Goal: Task Accomplishment & Management: Use online tool/utility

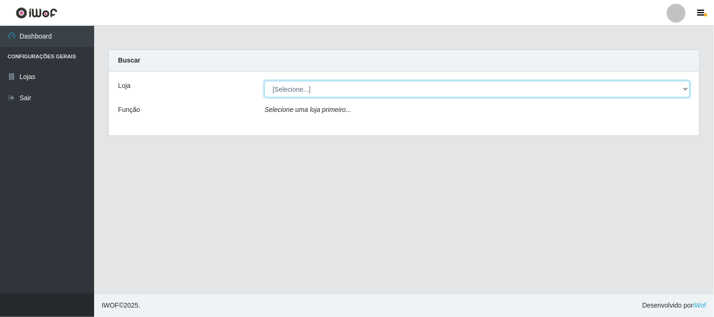
click at [304, 89] on select "[Selecione...] Casatudo BR" at bounding box center [476, 89] width 425 height 16
select select "197"
click at [264, 81] on select "[Selecione...] Casatudo BR" at bounding box center [476, 89] width 425 height 16
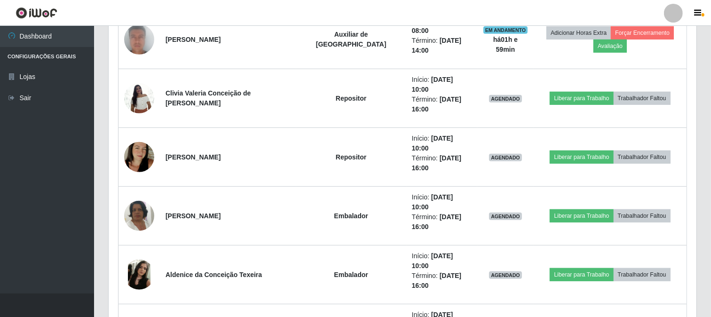
scroll to position [350, 0]
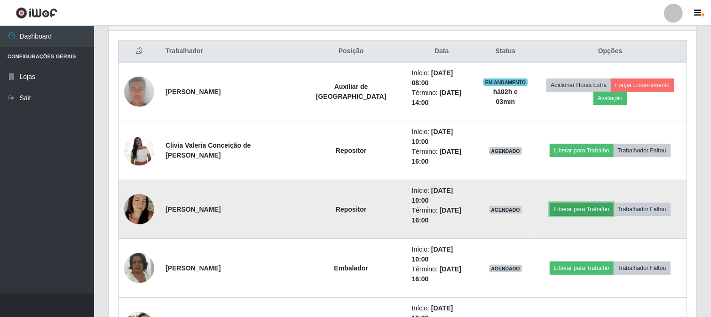
click at [558, 203] on button "Liberar para Trabalho" at bounding box center [582, 209] width 64 height 13
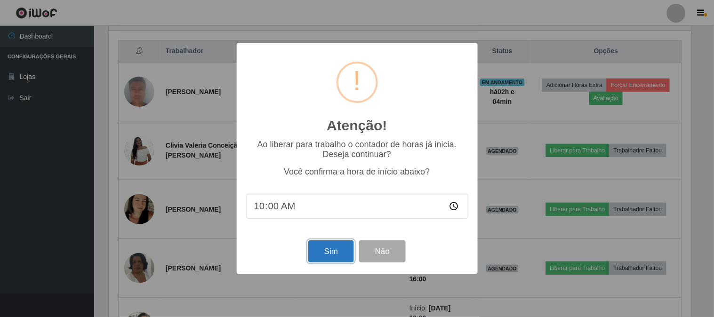
click at [328, 249] on button "Sim" at bounding box center [331, 251] width 46 height 22
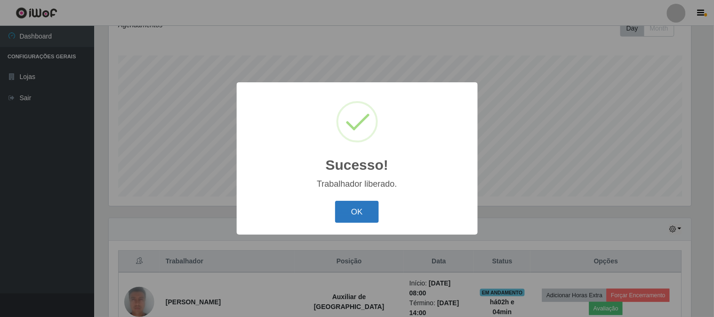
click at [350, 215] on button "OK" at bounding box center [357, 212] width 44 height 22
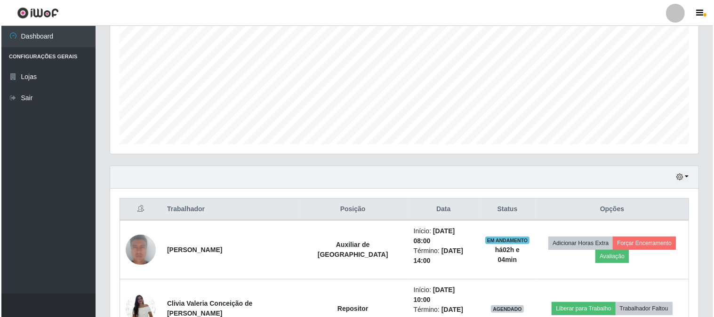
scroll to position [297, 0]
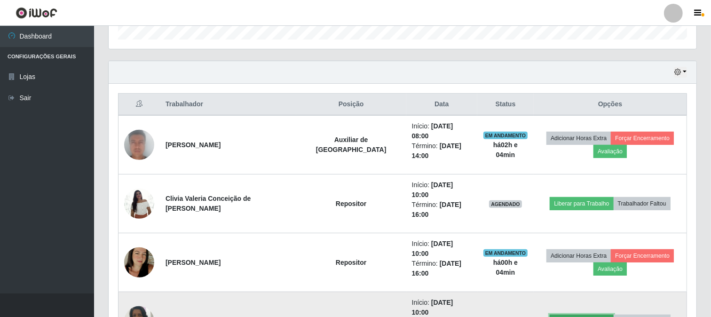
click at [568, 315] on button "Liberar para Trabalho" at bounding box center [582, 321] width 64 height 13
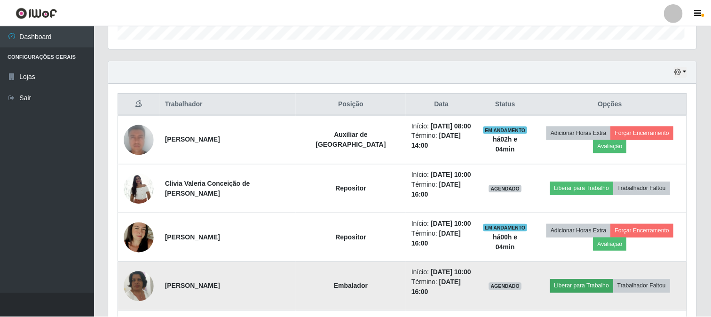
scroll to position [195, 582]
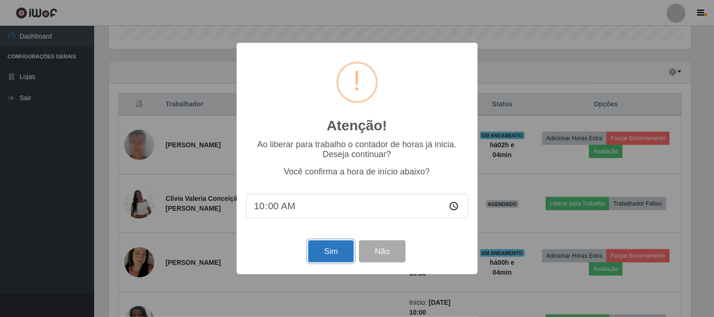
click at [336, 255] on button "Sim" at bounding box center [331, 251] width 46 height 22
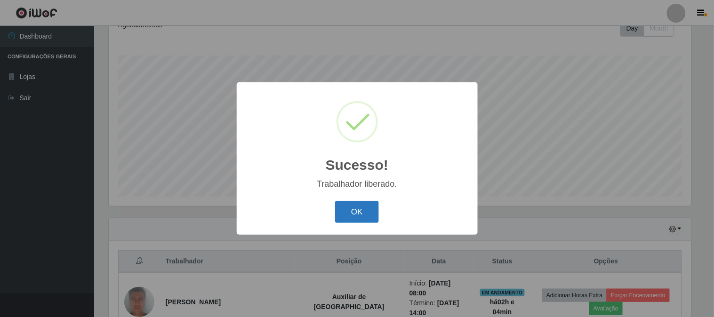
click at [366, 211] on button "OK" at bounding box center [357, 212] width 44 height 22
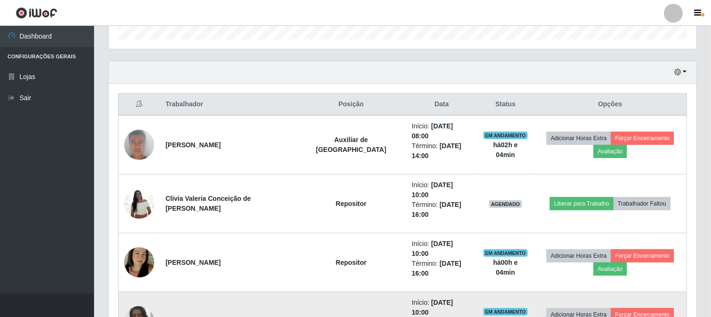
scroll to position [349, 0]
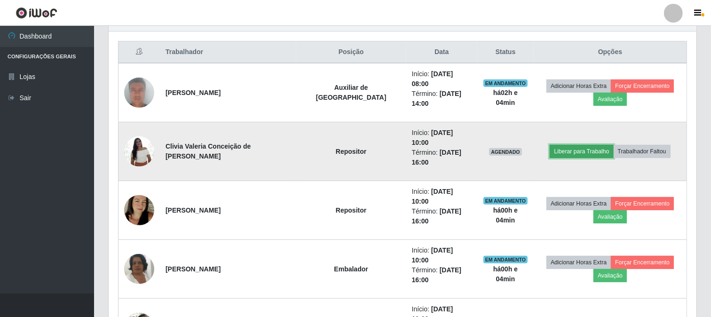
click at [553, 145] on button "Liberar para Trabalho" at bounding box center [582, 151] width 64 height 13
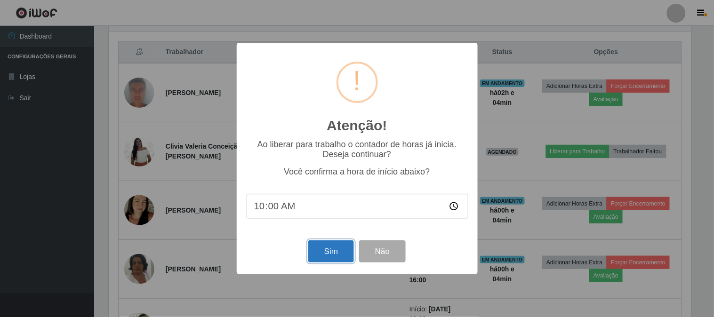
click at [338, 248] on button "Sim" at bounding box center [331, 251] width 46 height 22
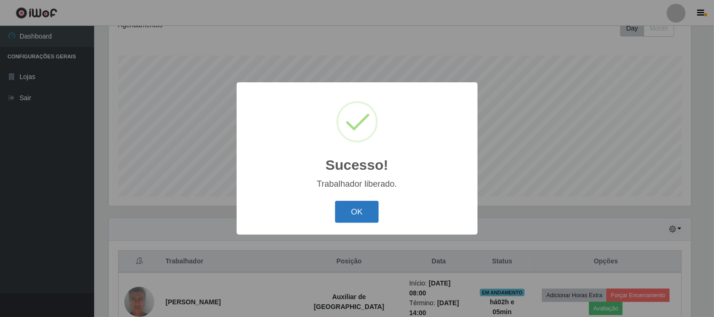
click at [351, 212] on button "OK" at bounding box center [357, 212] width 44 height 22
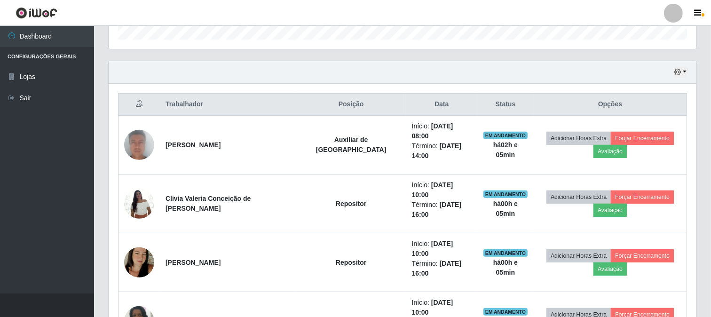
scroll to position [349, 0]
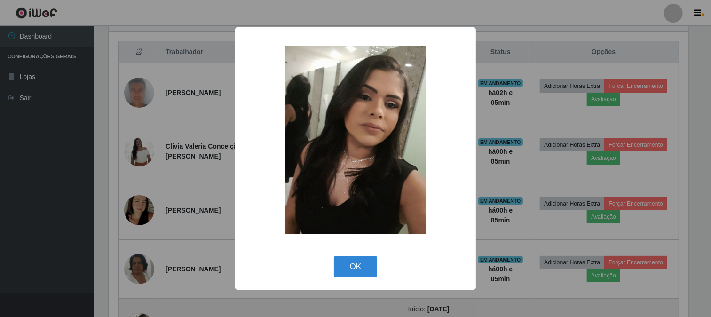
scroll to position [195, 582]
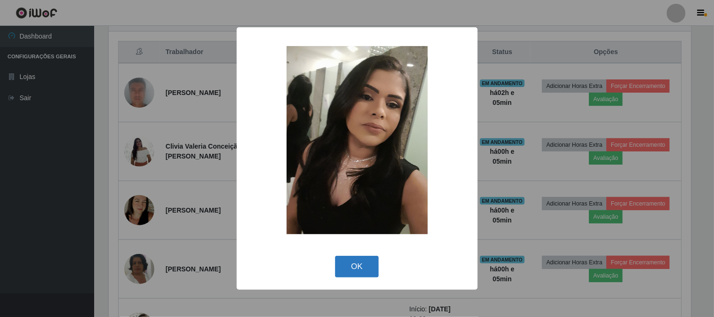
click at [368, 270] on button "OK" at bounding box center [357, 267] width 44 height 22
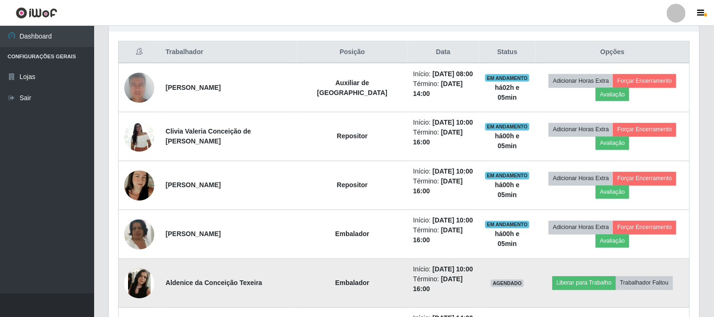
scroll to position [195, 588]
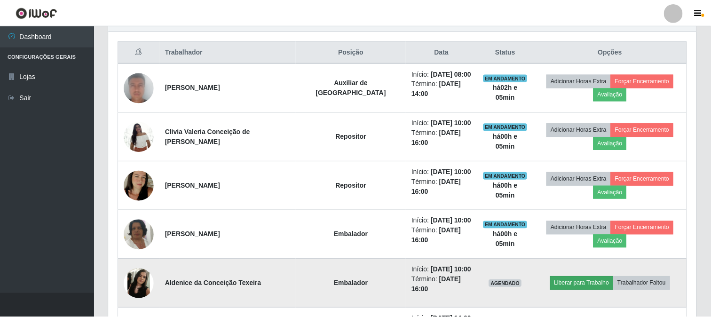
scroll to position [195, 582]
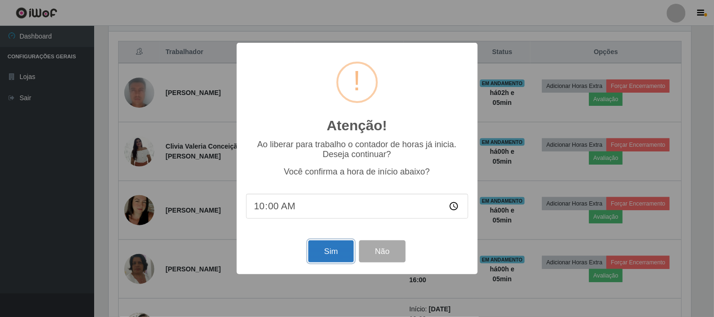
click at [328, 259] on button "Sim" at bounding box center [331, 251] width 46 height 22
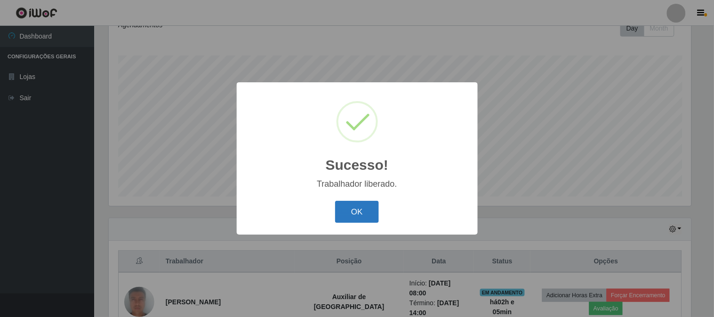
click at [356, 210] on button "OK" at bounding box center [357, 212] width 44 height 22
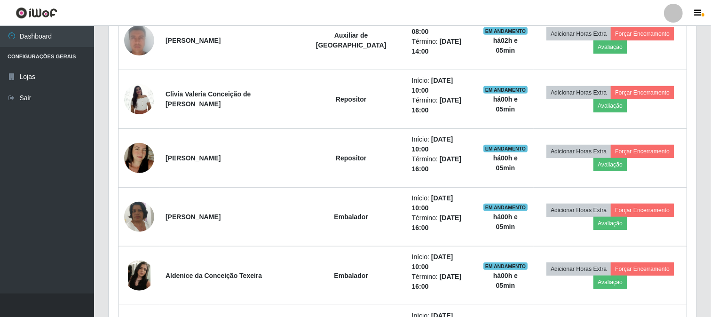
scroll to position [349, 0]
